Goal: Book appointment/travel/reservation

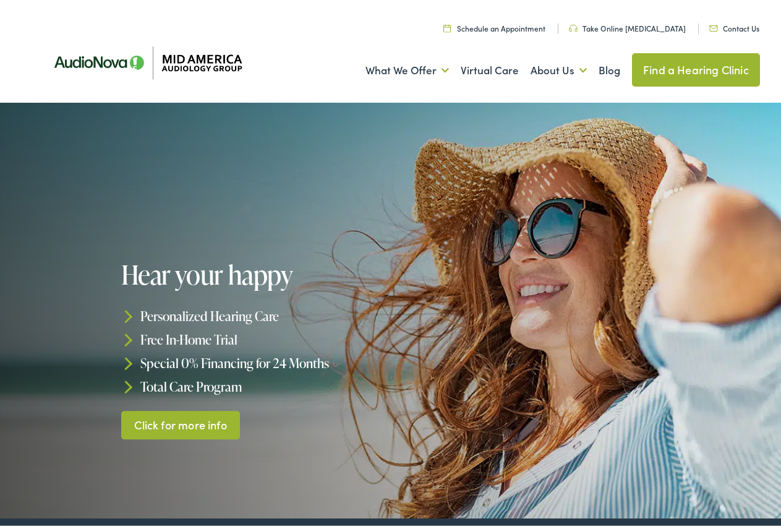
click at [697, 66] on link "Find a Hearing Clinic" at bounding box center [696, 65] width 128 height 33
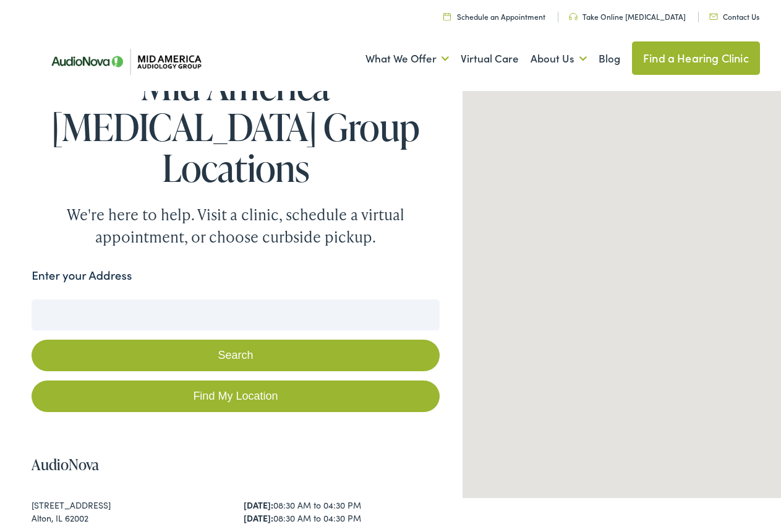
click at [153, 296] on input "Enter your Address" at bounding box center [236, 311] width 408 height 31
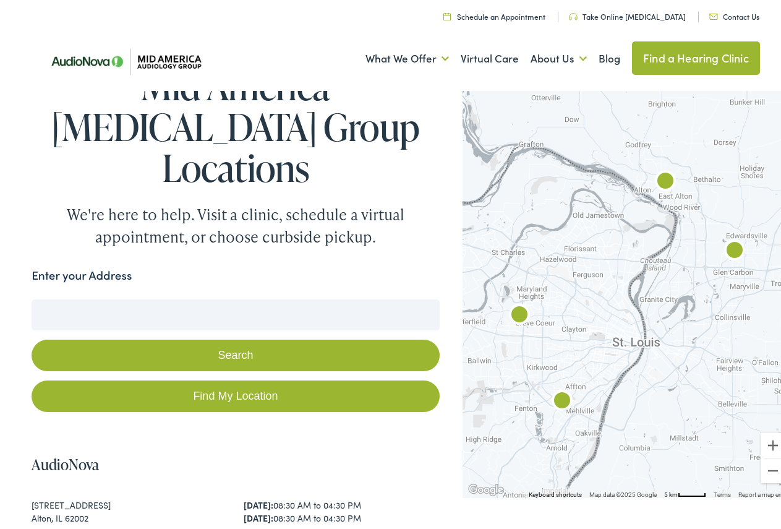
click at [510, 308] on img "AudioNova" at bounding box center [520, 313] width 30 height 30
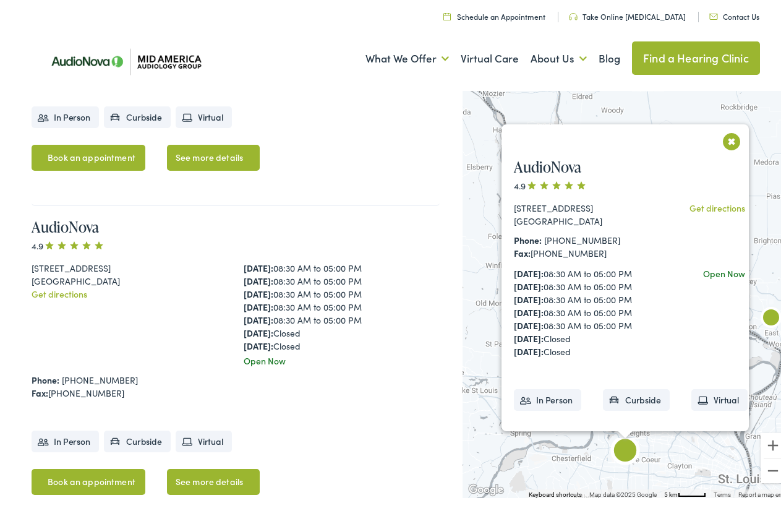
scroll to position [611, 0]
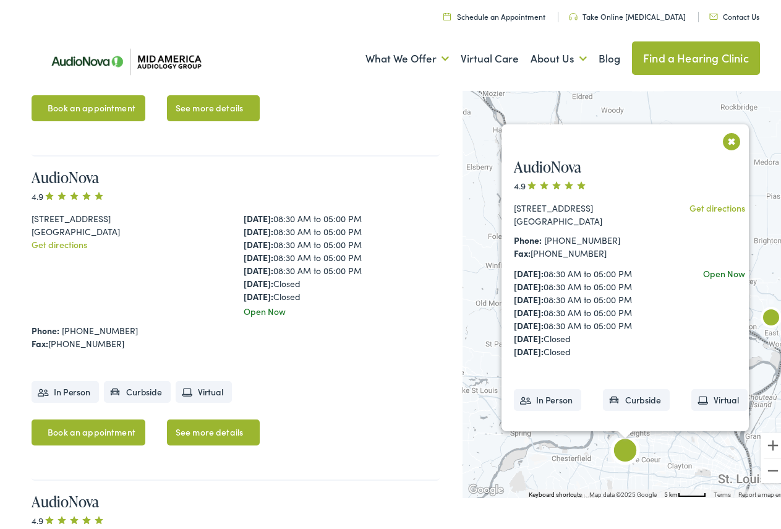
click at [73, 361] on div "AudioNova 4.9 12352 Olive Boulevard Creve Coeur, MO 63141 Get directions Monday…" at bounding box center [236, 315] width 408 height 324
click at [73, 377] on li "In Person" at bounding box center [65, 388] width 67 height 22
click at [192, 416] on link "See more details" at bounding box center [213, 429] width 93 height 26
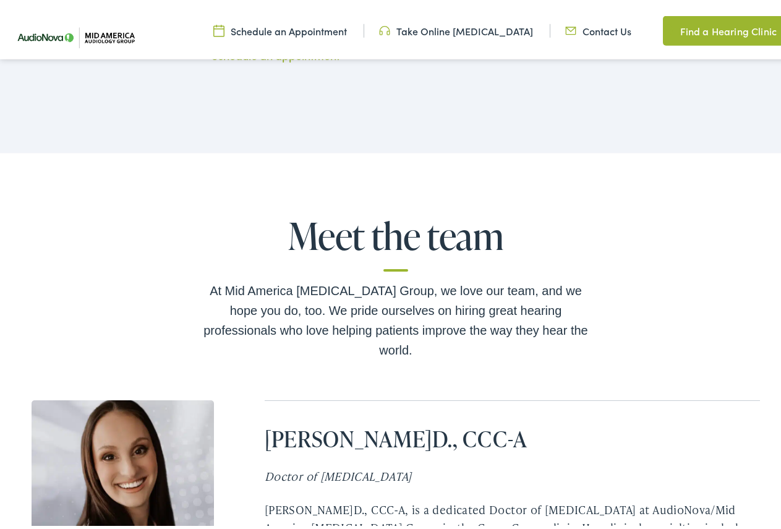
scroll to position [2398, 0]
